Goal: Find specific page/section: Find specific page/section

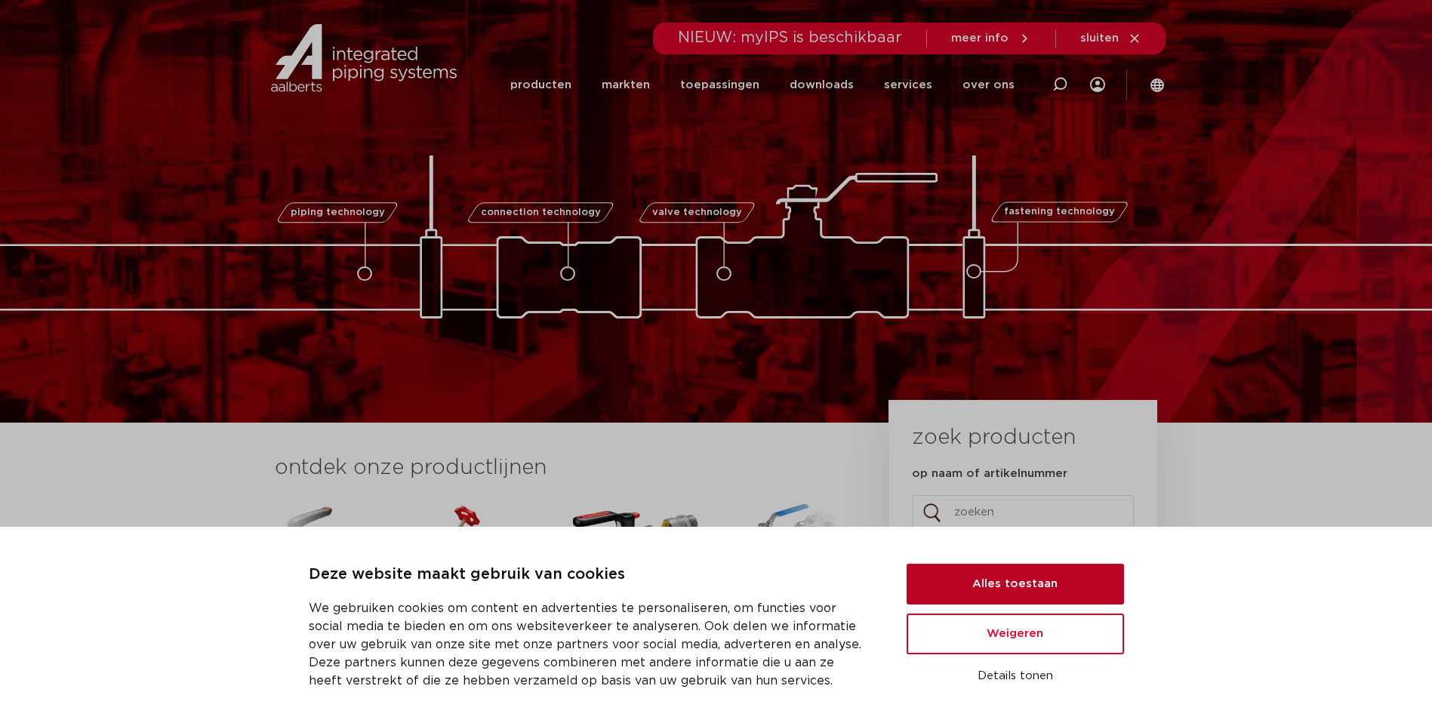
click at [1003, 582] on button "Alles toestaan" at bounding box center [1014, 584] width 217 height 41
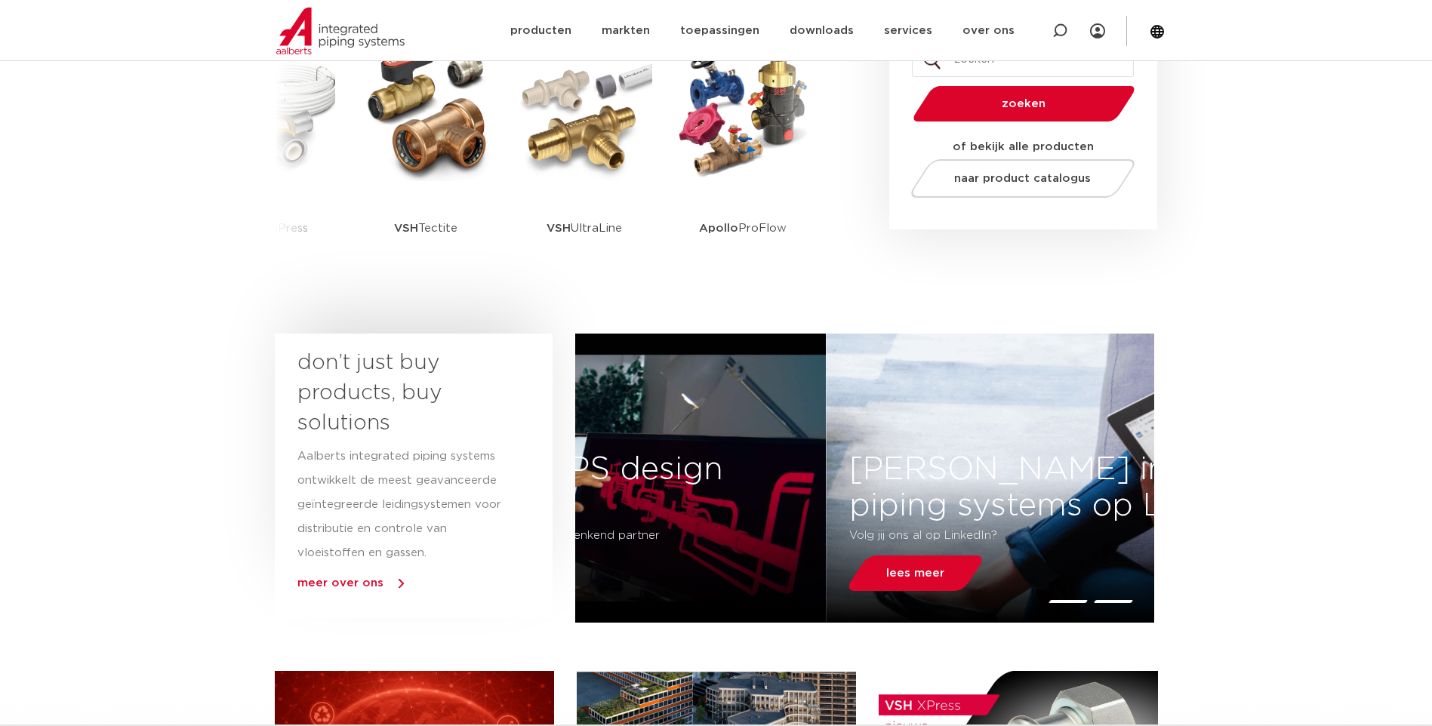
scroll to position [226, 0]
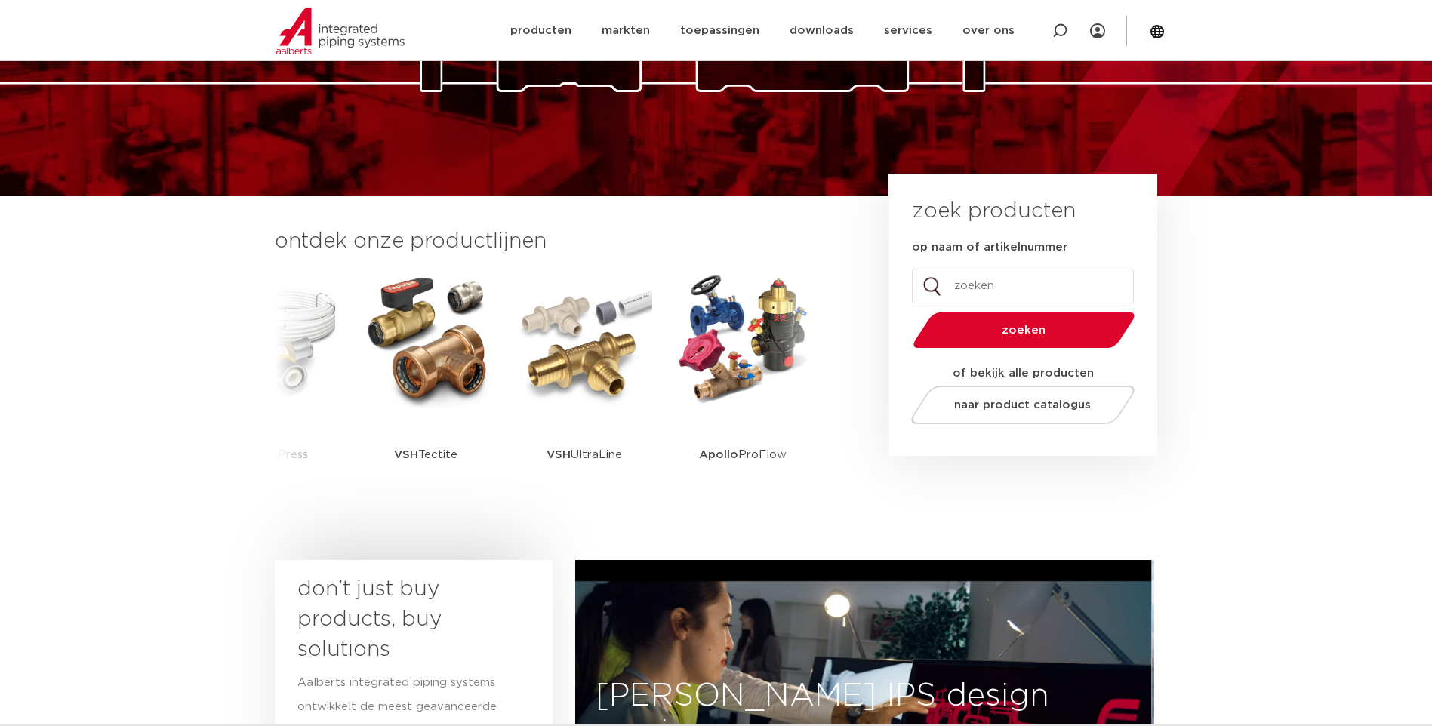
click at [1002, 288] on input "op naam of artikelnummer" at bounding box center [1023, 286] width 222 height 35
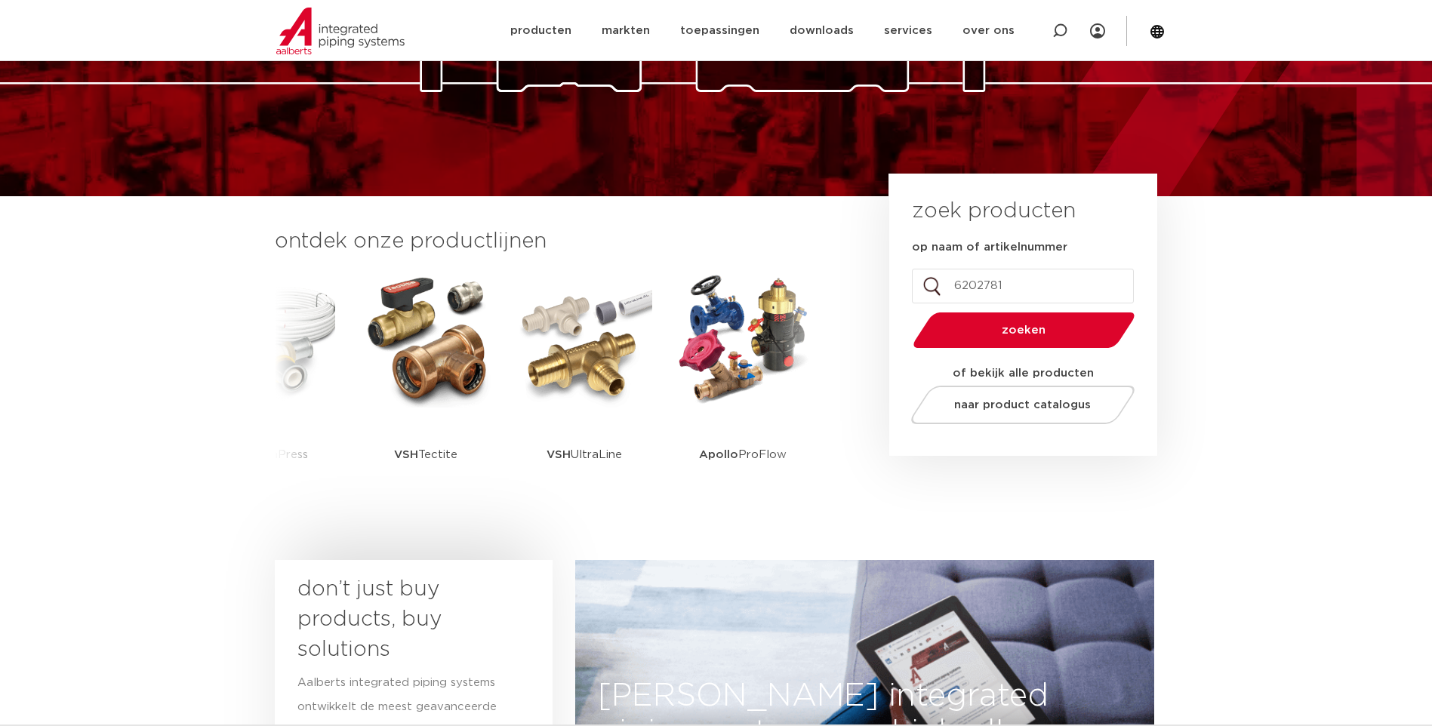
type input "6202781"
click at [906, 311] on button "zoeken" at bounding box center [1023, 330] width 234 height 38
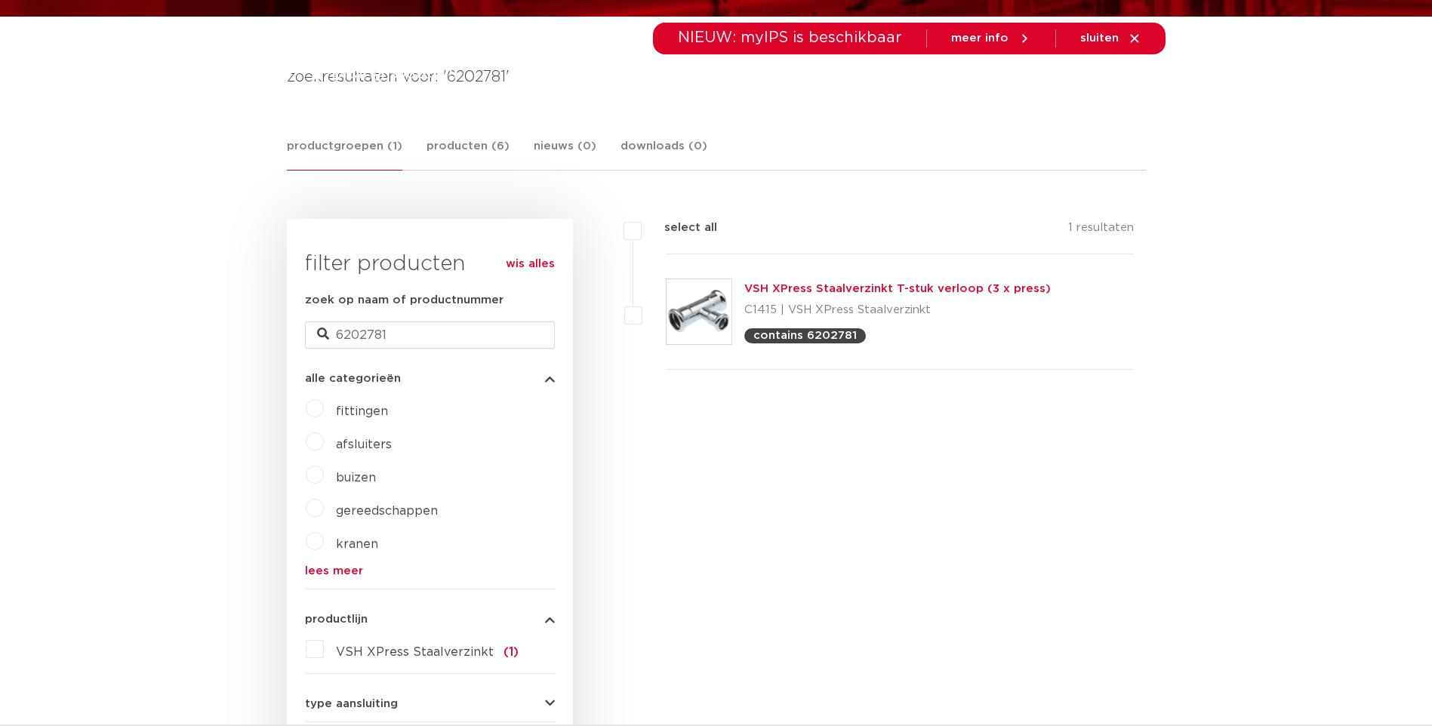
scroll to position [226, 0]
click at [795, 285] on link "VSH XPress Staalverzinkt T-stuk verloop (3 x press)" at bounding box center [897, 288] width 306 height 11
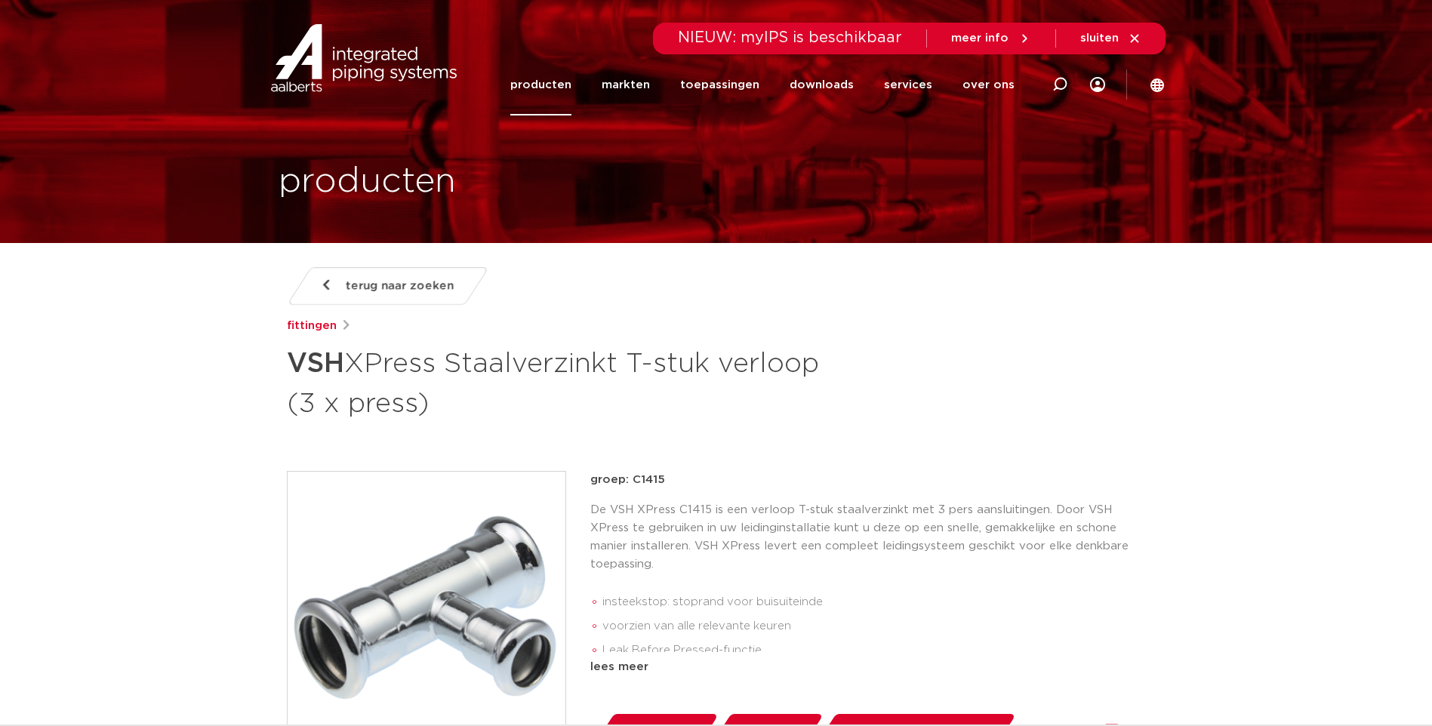
scroll to position [151, 0]
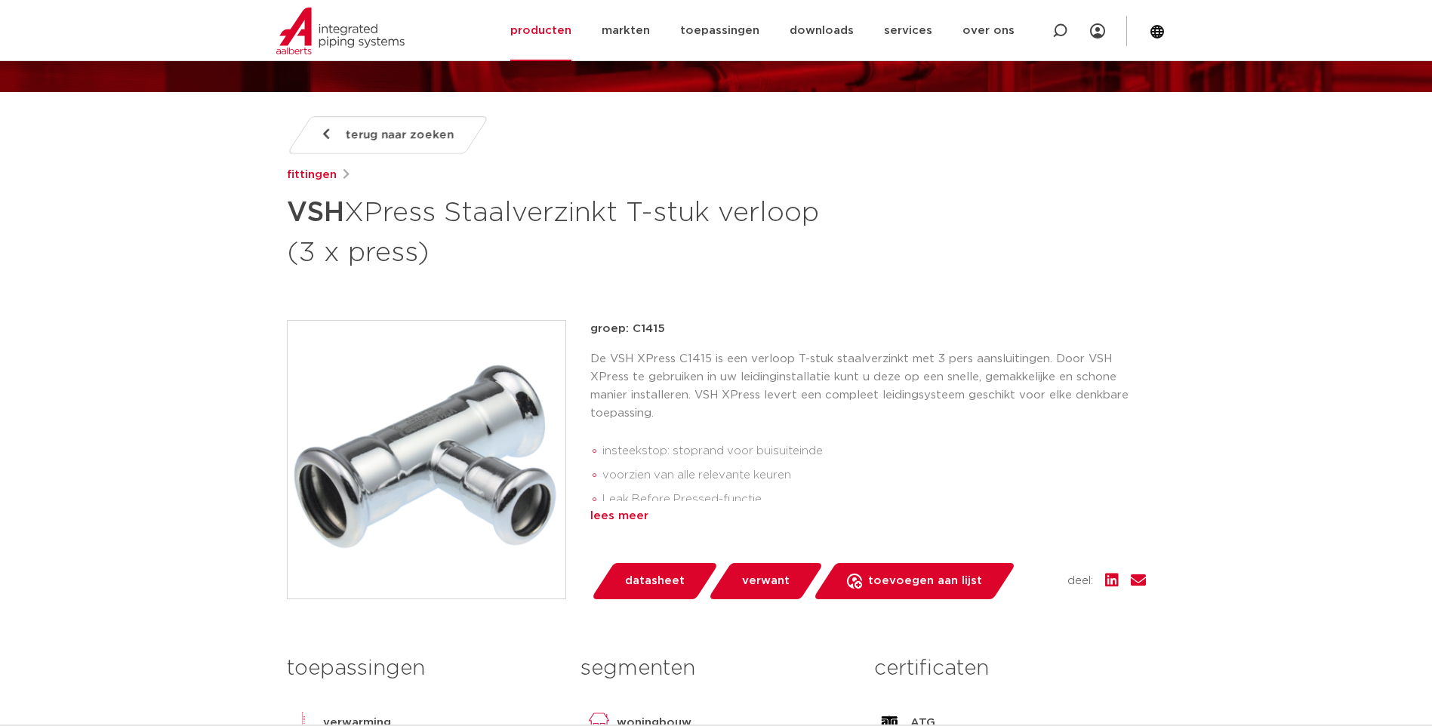
click at [637, 514] on div "lees meer" at bounding box center [868, 516] width 556 height 18
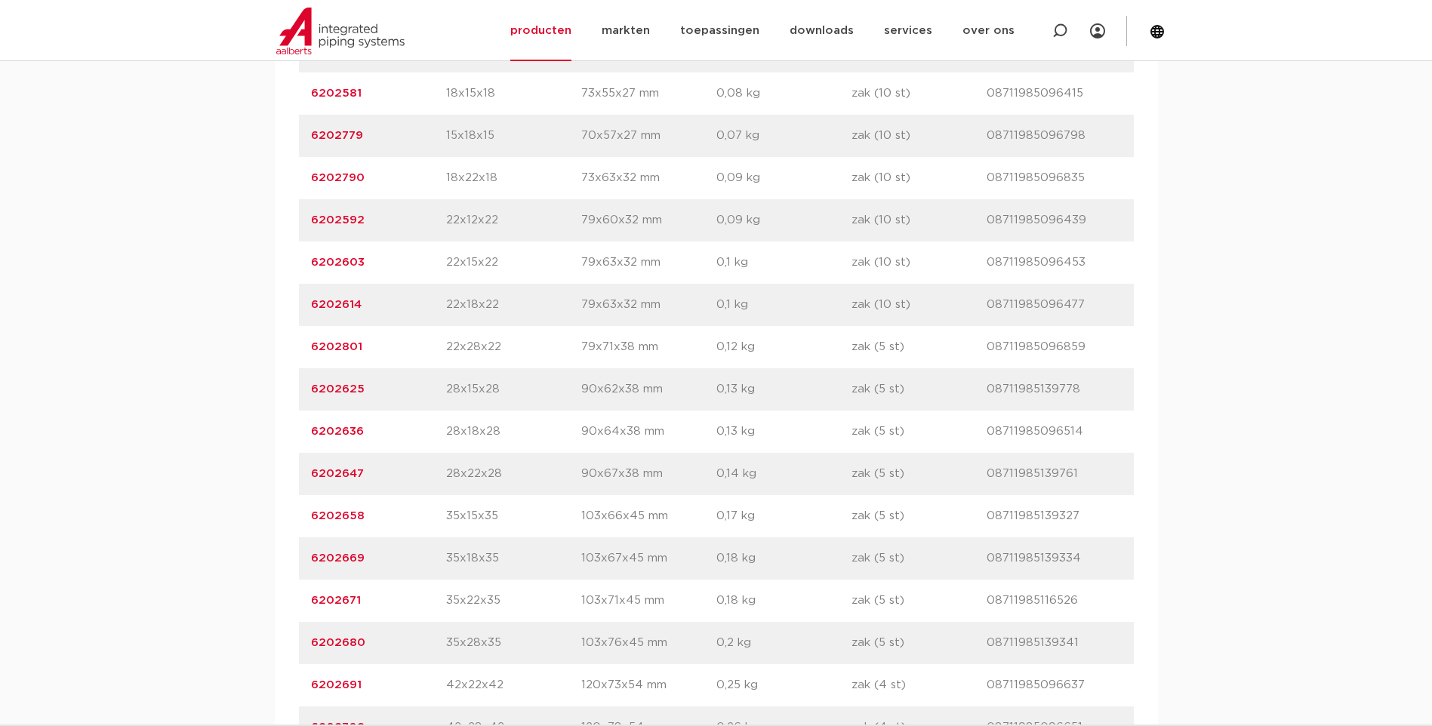
scroll to position [1208, 0]
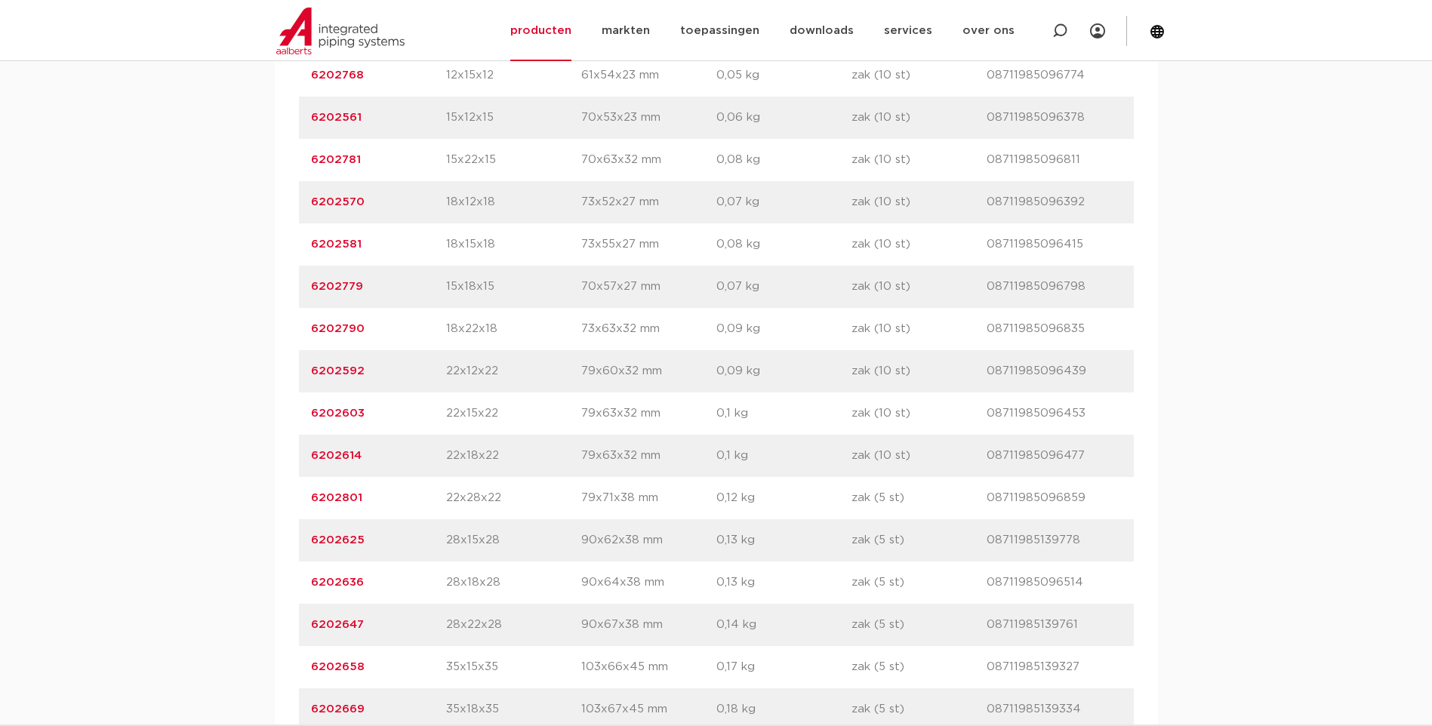
click at [343, 159] on link "6202781" at bounding box center [336, 159] width 50 height 11
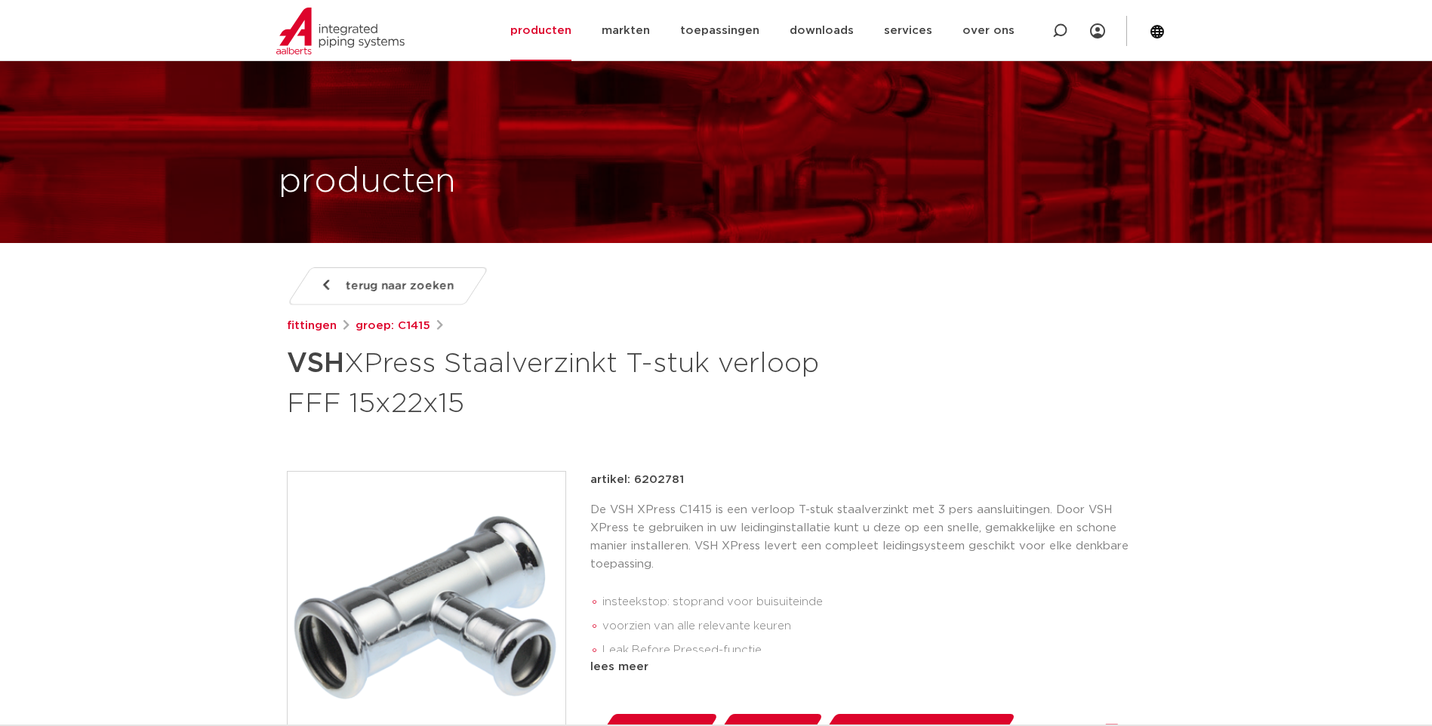
scroll to position [151, 0]
